Goal: Navigation & Orientation: Find specific page/section

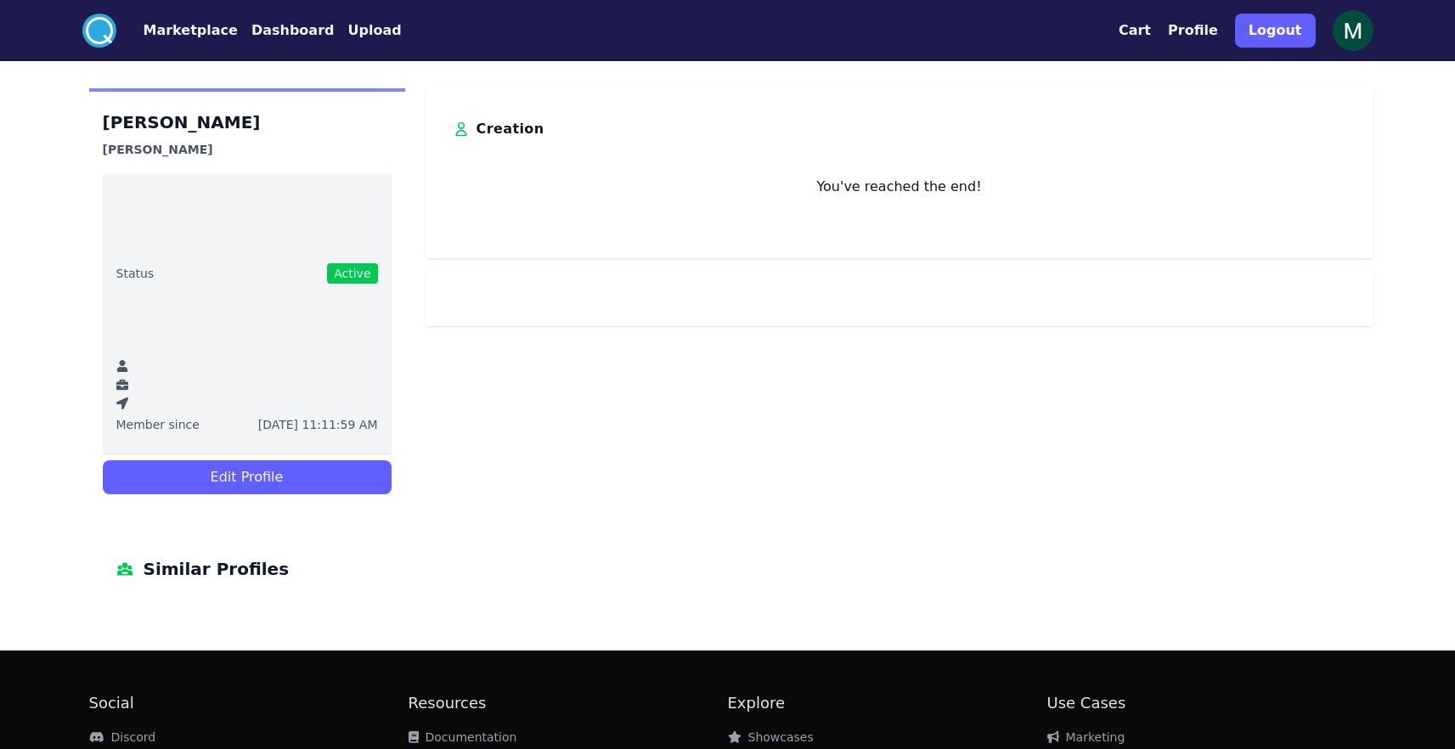
click at [251, 30] on button "Dashboard" at bounding box center [292, 30] width 83 height 20
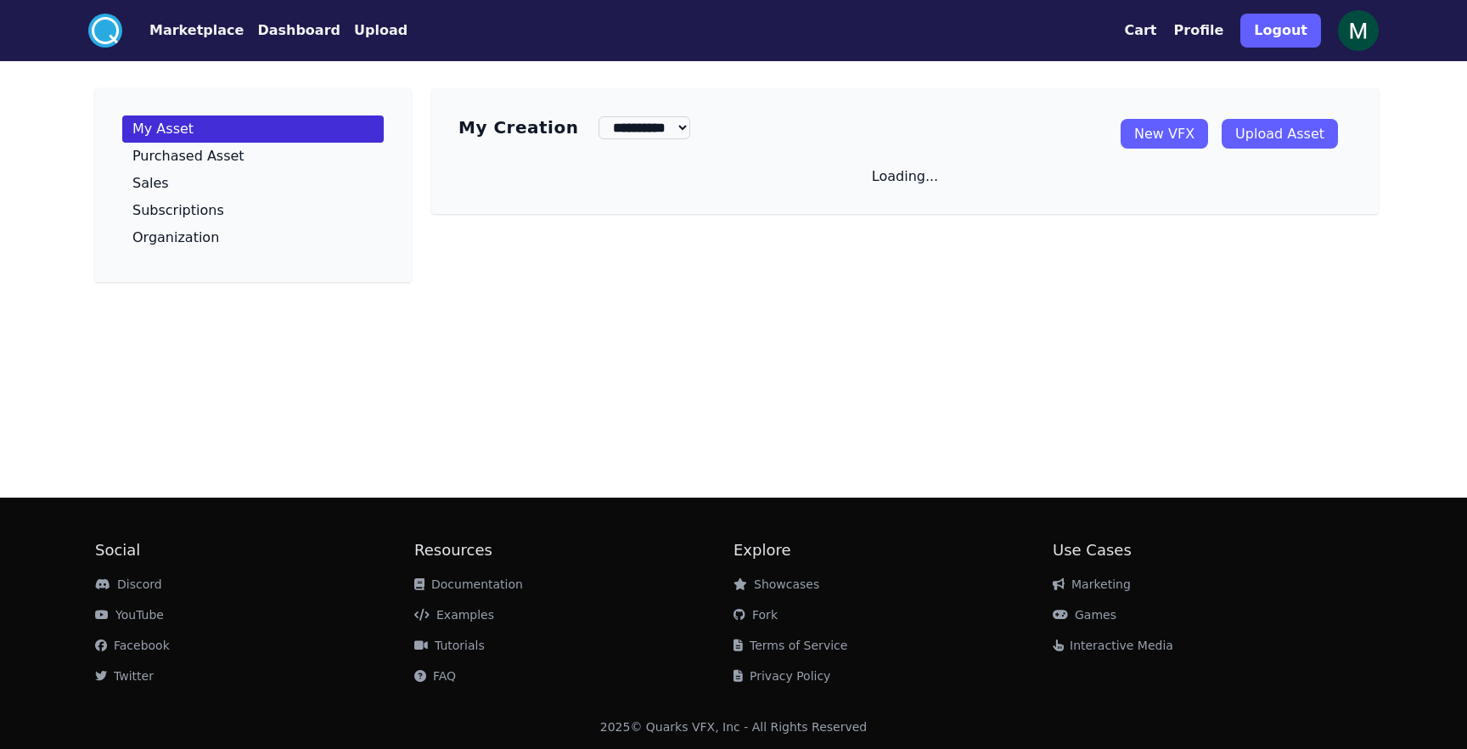
click at [1355, 26] on img at bounding box center [1358, 30] width 41 height 41
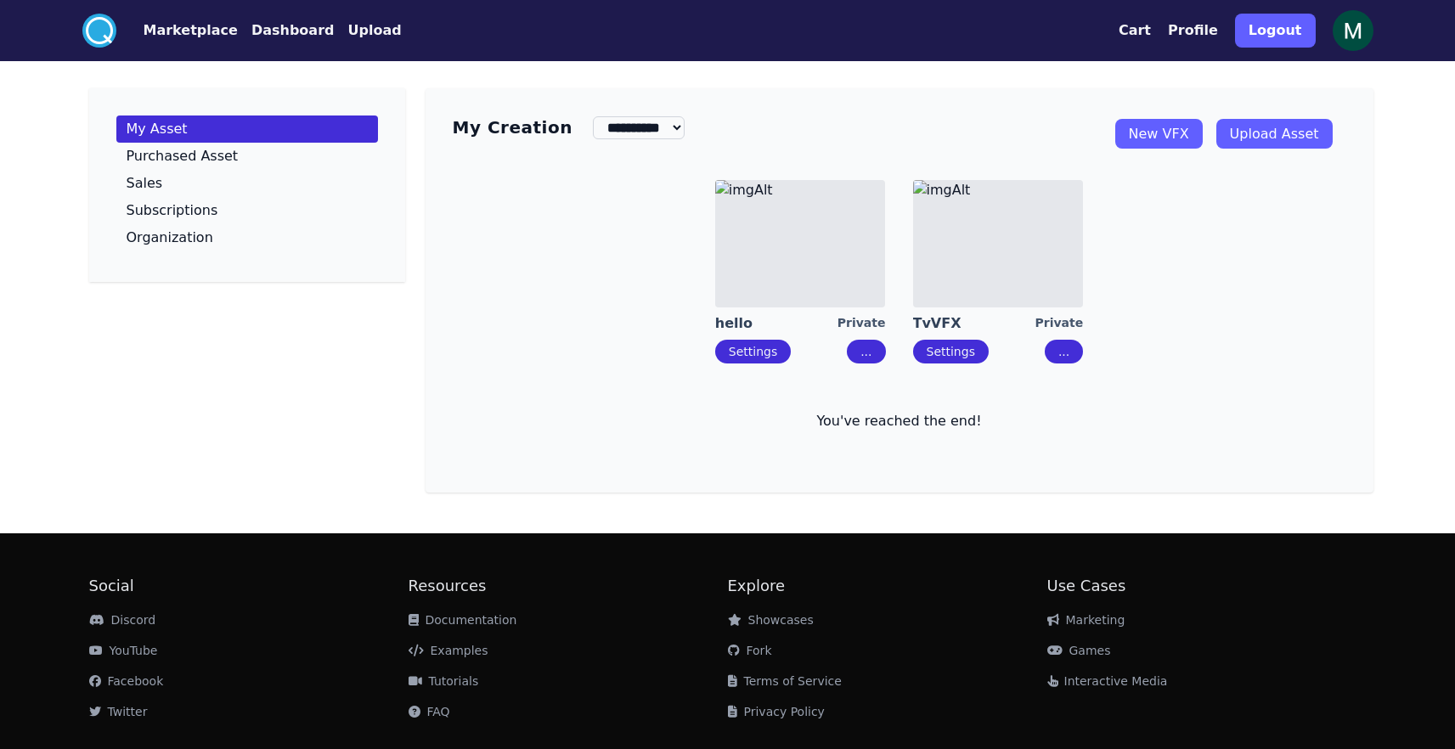
click at [1186, 30] on button "Profile" at bounding box center [1193, 30] width 50 height 20
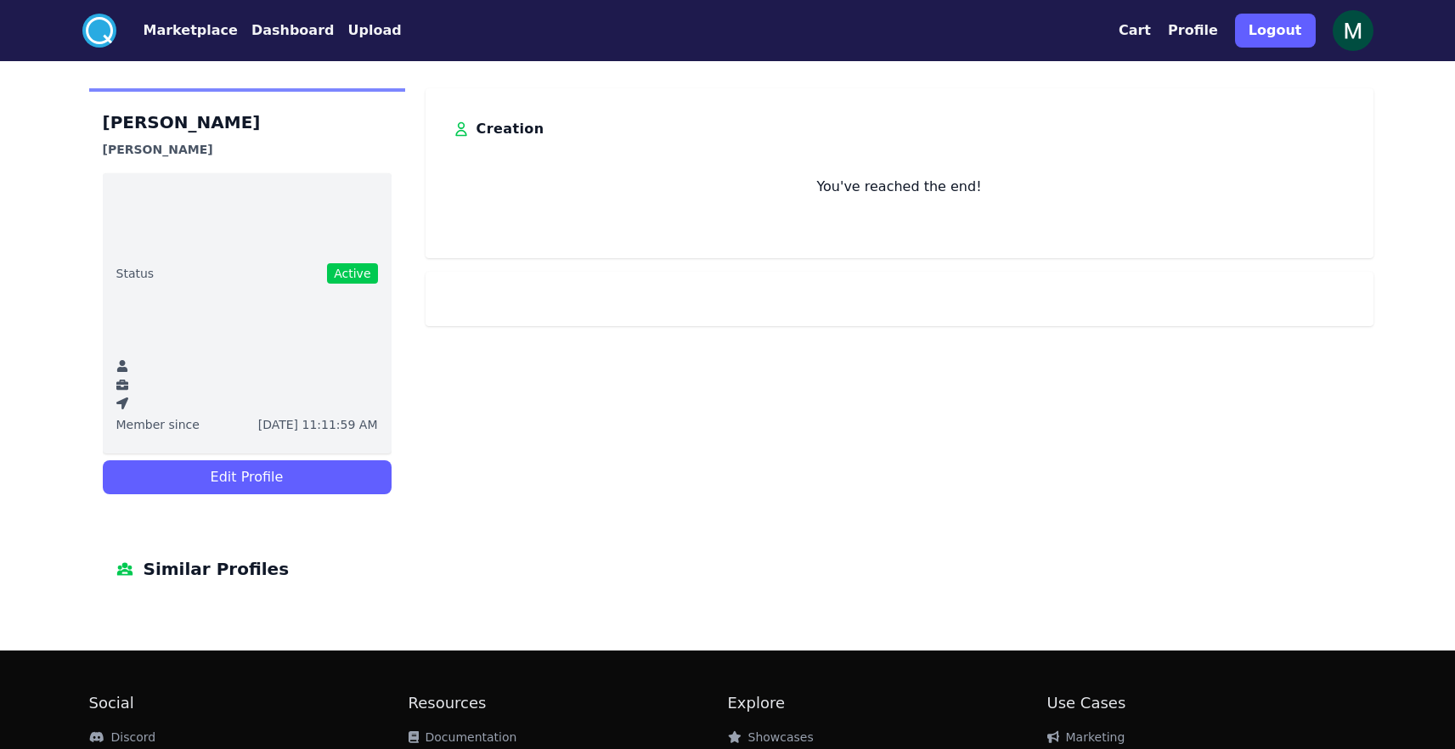
click at [1005, 290] on div at bounding box center [899, 299] width 948 height 54
click at [496, 133] on h3 "Creation" at bounding box center [510, 128] width 68 height 27
click at [421, 127] on div "Maham [PERSON_NAME] Status Active Member since [DATE] 11:11:59 AM Edit Profile …" at bounding box center [728, 348] width 1304 height 521
click at [218, 574] on span "Similar Profiles" at bounding box center [217, 568] width 146 height 27
click at [147, 125] on h1 "[PERSON_NAME]" at bounding box center [247, 122] width 289 height 27
